Goal: Transaction & Acquisition: Purchase product/service

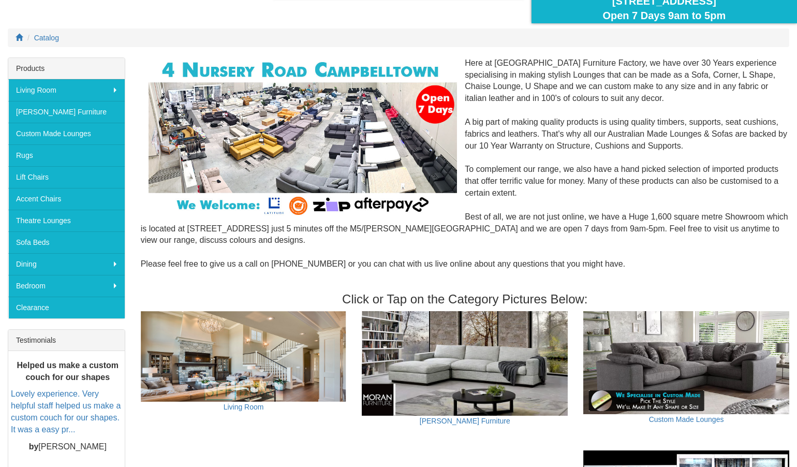
scroll to position [103, 0]
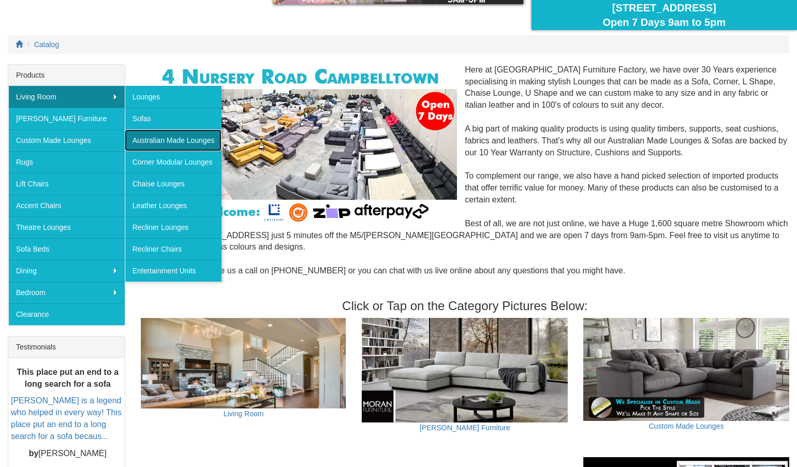
click at [178, 141] on link "Australian Made Lounges" at bounding box center [173, 140] width 97 height 22
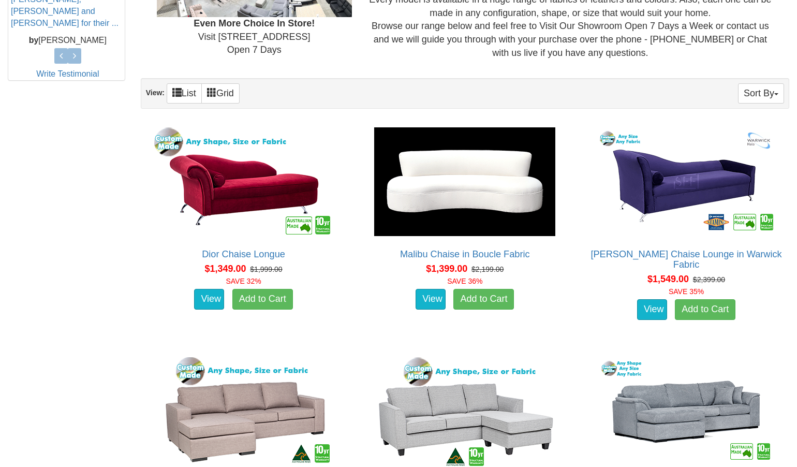
scroll to position [517, 0]
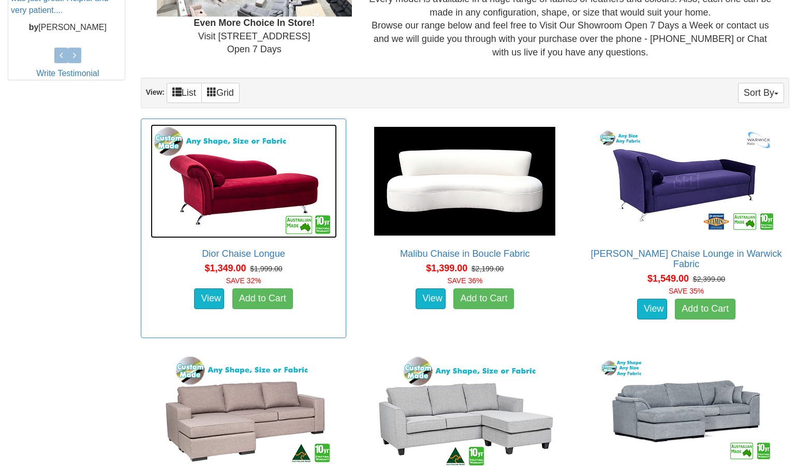
click at [290, 188] on img at bounding box center [244, 181] width 186 height 114
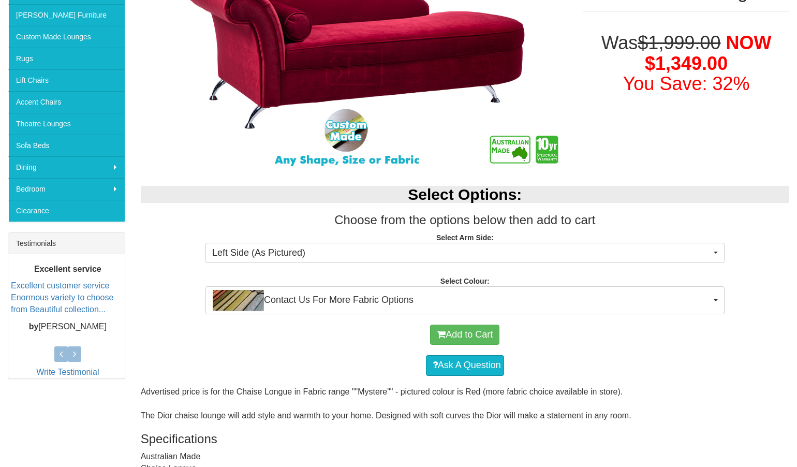
scroll to position [259, 0]
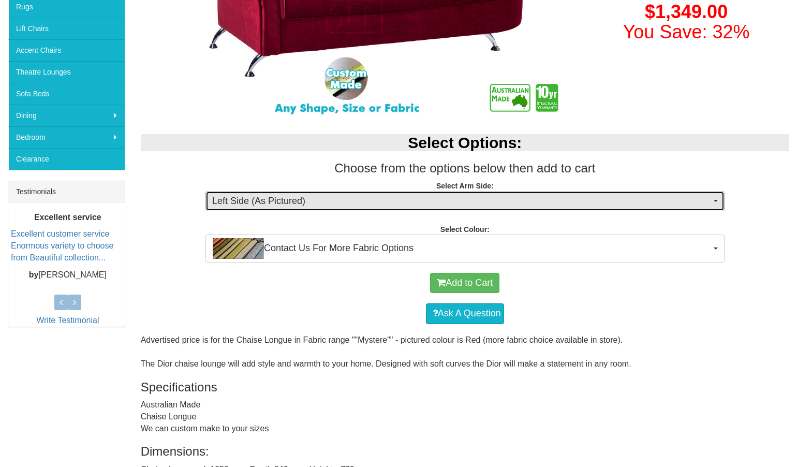
click at [710, 202] on span "Left Side (As Pictured)" at bounding box center [461, 201] width 499 height 13
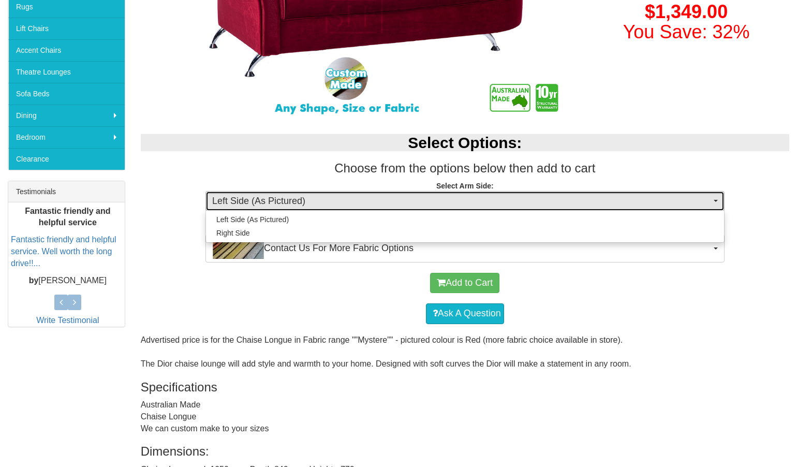
click at [710, 202] on span "Left Side (As Pictured)" at bounding box center [461, 201] width 499 height 13
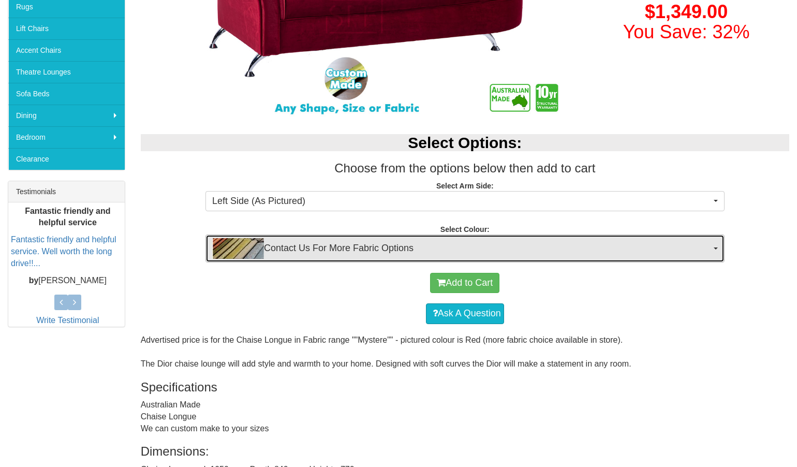
click at [702, 253] on span "Contact Us For More Fabric Options" at bounding box center [461, 248] width 499 height 21
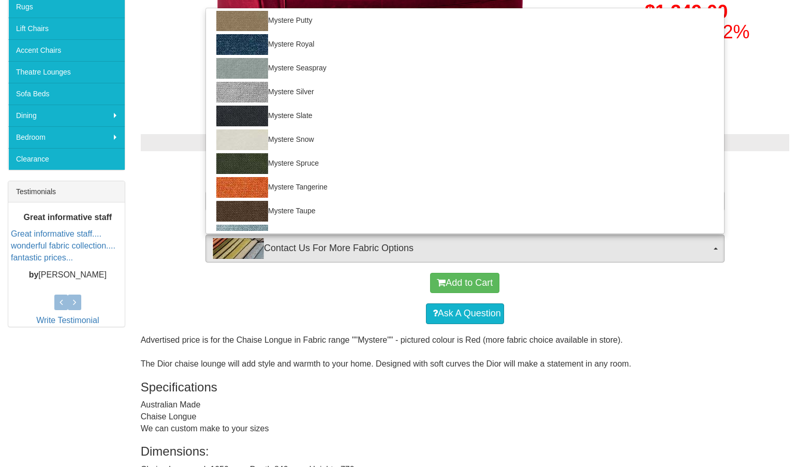
scroll to position [732, 0]
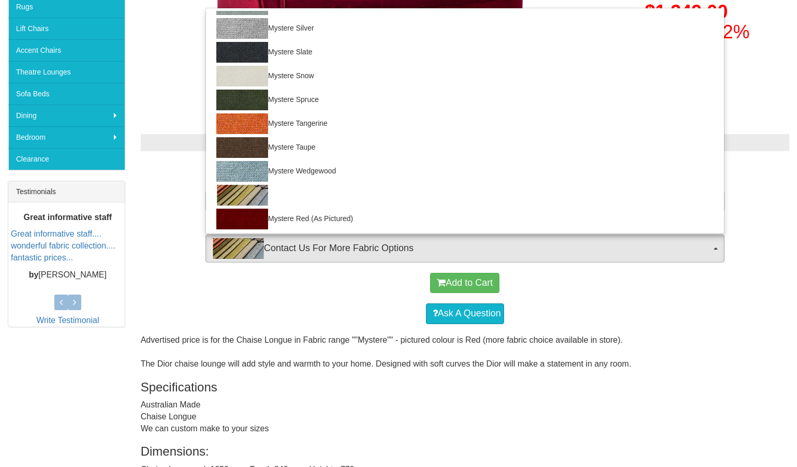
click at [703, 297] on div "Add to Cart" at bounding box center [465, 283] width 638 height 31
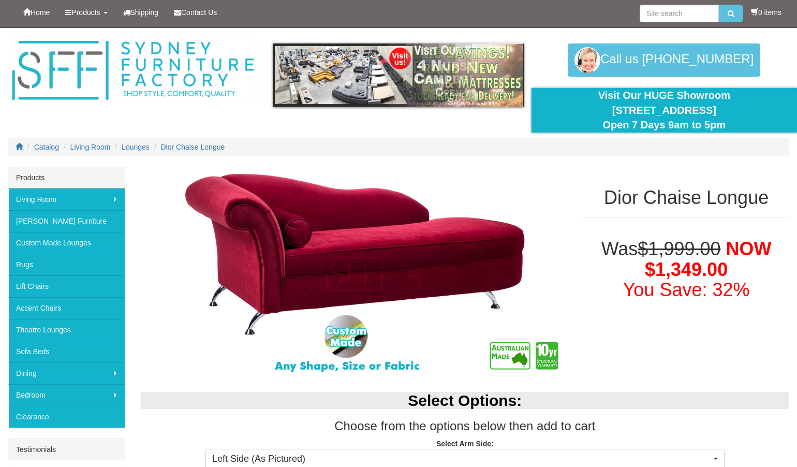
scroll to position [0, 0]
